Goal: Information Seeking & Learning: Learn about a topic

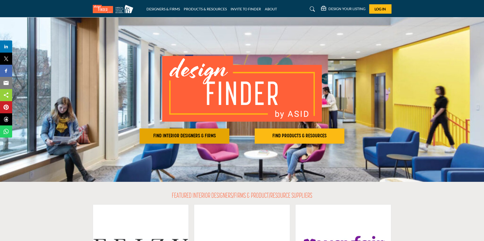
click at [179, 135] on h2 "FIND INTERIOR DESIGNERS & FIRMS" at bounding box center [184, 136] width 87 height 6
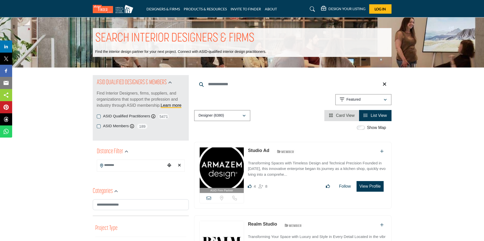
click at [240, 83] on input "Search Keyword" at bounding box center [292, 84] width 197 height 12
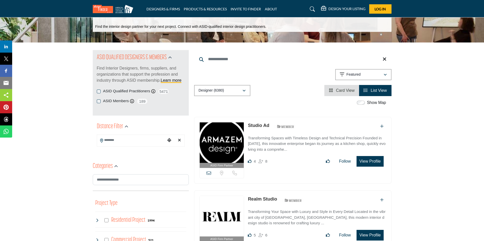
scroll to position [25, 0]
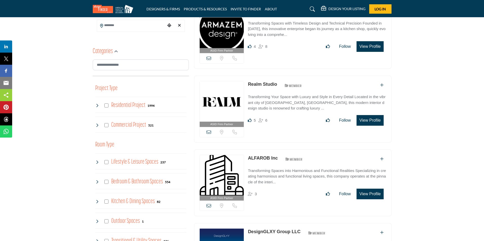
scroll to position [152, 0]
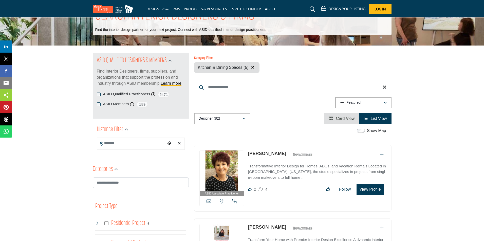
scroll to position [76, 0]
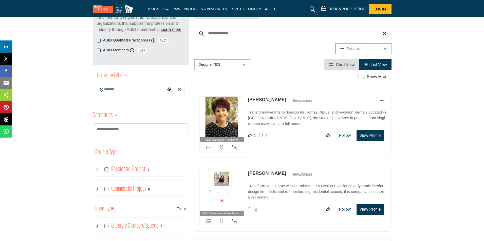
click at [263, 100] on link "[PERSON_NAME]" at bounding box center [267, 99] width 38 height 5
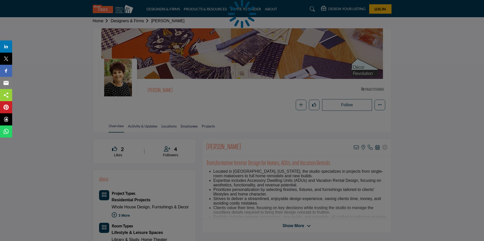
scroll to position [51, 0]
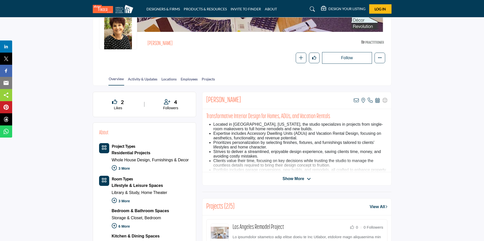
click at [288, 180] on span "Show More" at bounding box center [294, 179] width 22 height 6
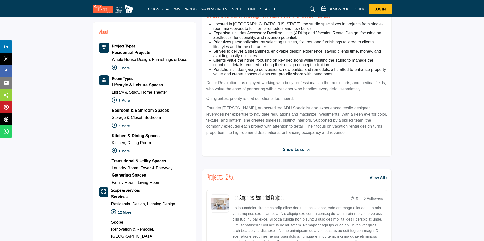
scroll to position [152, 0]
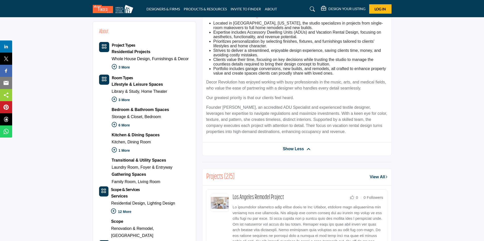
click at [291, 150] on span "Show Less" at bounding box center [293, 149] width 21 height 6
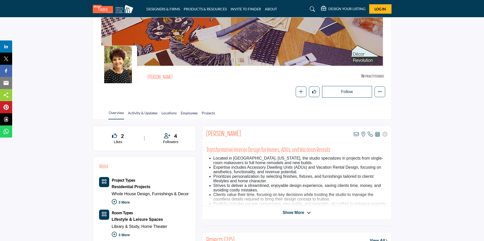
scroll to position [0, 0]
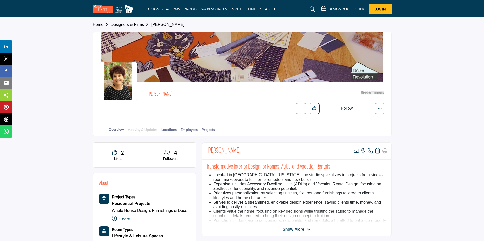
click at [144, 129] on link "Activity & Updates" at bounding box center [143, 131] width 30 height 9
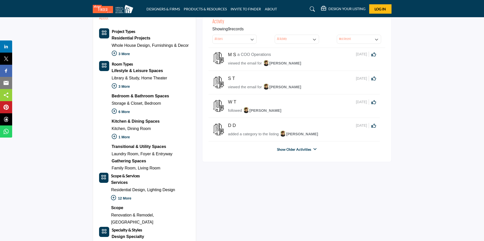
scroll to position [177, 0]
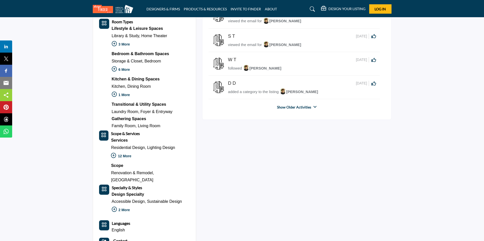
click at [291, 108] on link "Show Older Activities" at bounding box center [294, 107] width 34 height 5
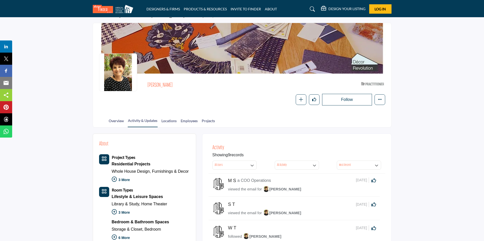
scroll to position [0, 0]
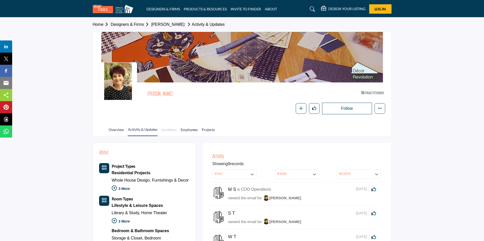
click at [166, 130] on link "Locations" at bounding box center [169, 131] width 16 height 9
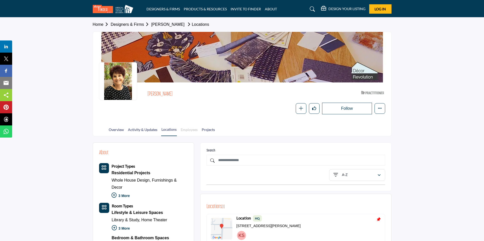
click at [188, 130] on link "Employees" at bounding box center [188, 131] width 17 height 9
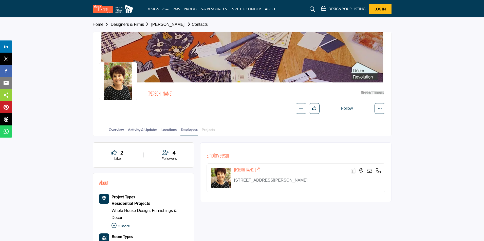
click at [205, 130] on link "Projects" at bounding box center [208, 131] width 14 height 9
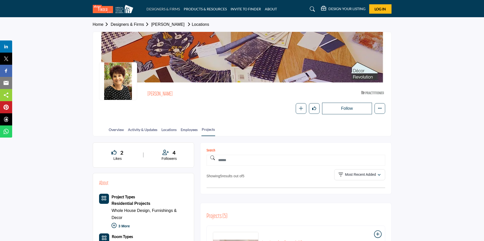
click at [165, 8] on link "DESIGNERS & FIRMS" at bounding box center [162, 9] width 33 height 4
click at [240, 7] on link "INVITE TO FINDER" at bounding box center [246, 9] width 30 height 4
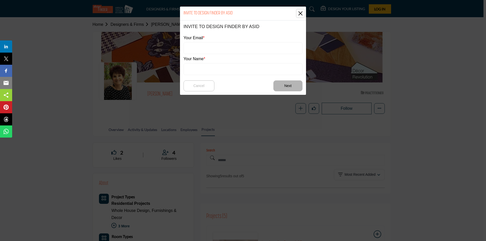
click at [300, 13] on button "Close" at bounding box center [301, 14] width 8 height 8
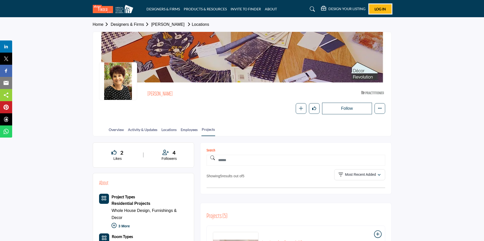
click at [383, 9] on span "Log In" at bounding box center [380, 9] width 11 height 4
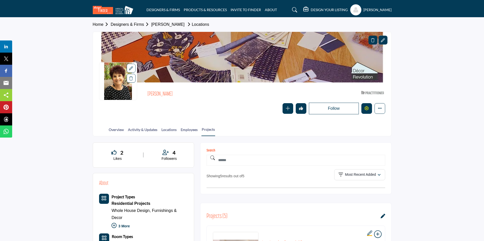
click at [368, 110] on icon "Edit company" at bounding box center [367, 108] width 4 height 4
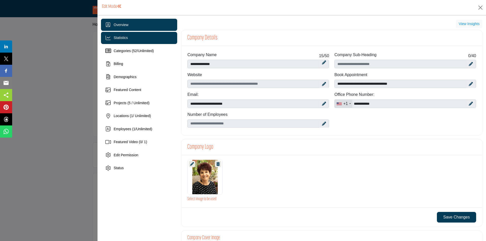
click at [133, 39] on div "Statistics" at bounding box center [139, 38] width 76 height 12
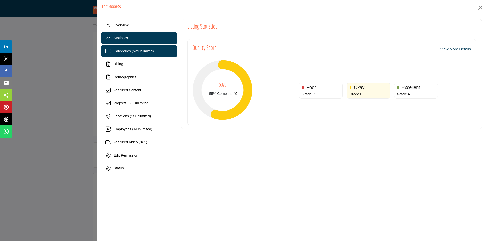
click at [141, 49] on span "Unlimited" at bounding box center [145, 51] width 15 height 4
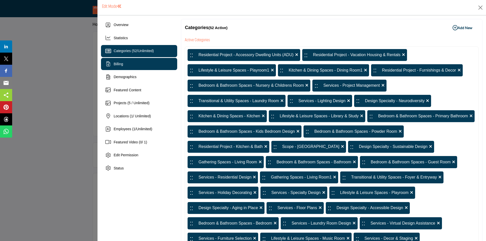
click at [117, 63] on span "Billing" at bounding box center [118, 64] width 9 height 4
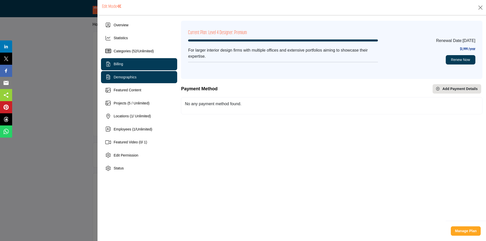
click at [151, 81] on div "Demographics" at bounding box center [139, 77] width 76 height 12
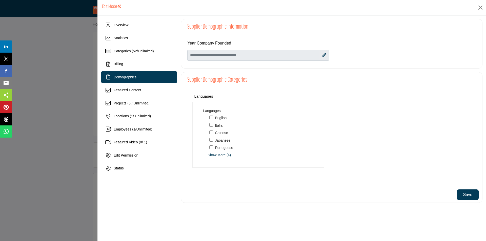
scroll to position [3, 0]
click at [122, 95] on div "Featured Content" at bounding box center [139, 90] width 76 height 12
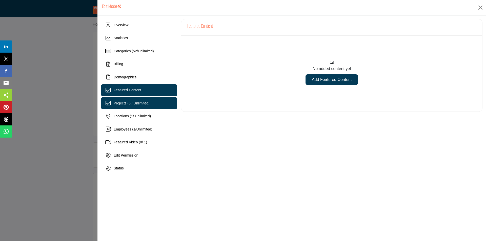
click at [132, 108] on div "Projects (5 / Unlimited)" at bounding box center [139, 103] width 76 height 12
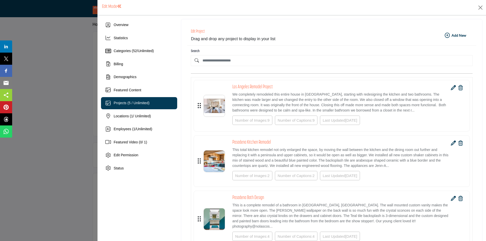
click at [455, 35] on b "Add New Add New" at bounding box center [456, 35] width 22 height 5
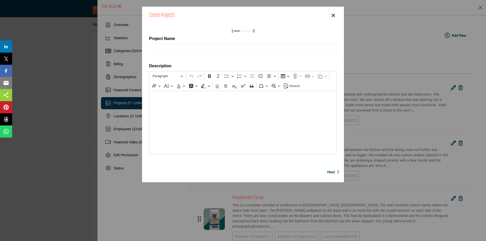
click at [333, 15] on button "×" at bounding box center [333, 15] width 7 height 10
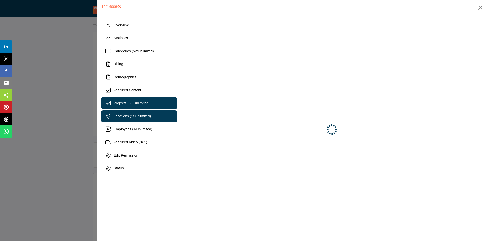
click at [140, 114] on span "Locations ( 1 / Unlimited)" at bounding box center [132, 116] width 37 height 4
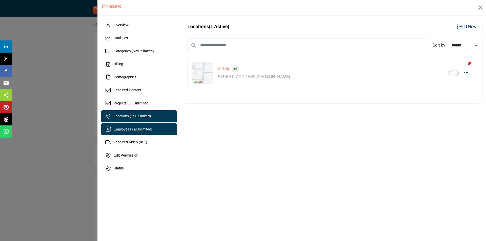
click at [138, 131] on span "Unlimited" at bounding box center [144, 129] width 15 height 4
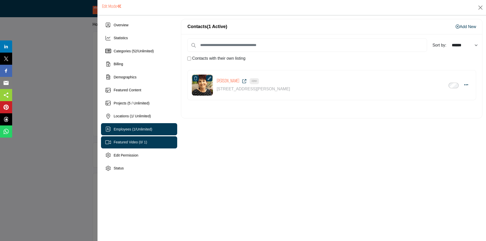
click at [141, 139] on div "Featured Video ( 0 / 1)" at bounding box center [139, 143] width 76 height 12
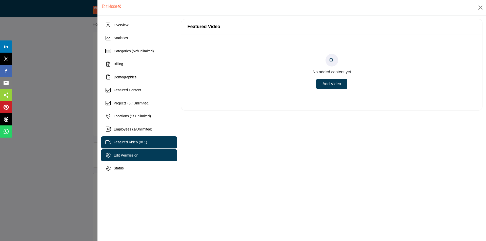
click at [144, 151] on div "Edit Permission" at bounding box center [139, 155] width 76 height 12
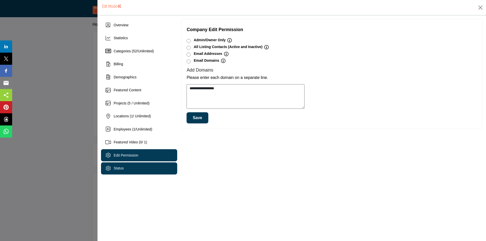
click at [140, 174] on div "Status" at bounding box center [139, 169] width 76 height 12
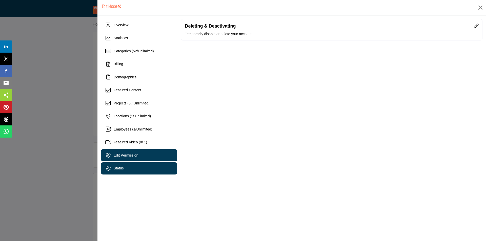
click at [135, 154] on span "Edit Permission" at bounding box center [126, 156] width 25 height 4
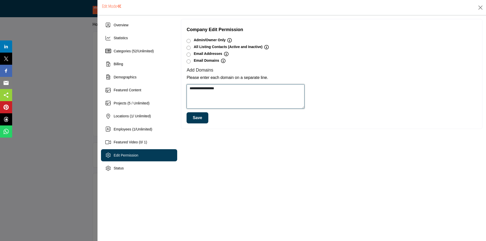
drag, startPoint x: 228, startPoint y: 89, endPoint x: 188, endPoint y: 87, distance: 39.8
click at [188, 87] on textarea "**********" at bounding box center [246, 96] width 118 height 25
